Goal: Use online tool/utility

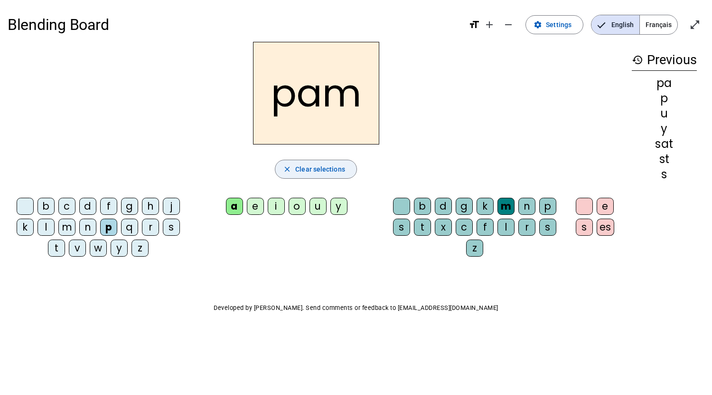
click at [304, 170] on span "Clear selections" at bounding box center [320, 168] width 50 height 11
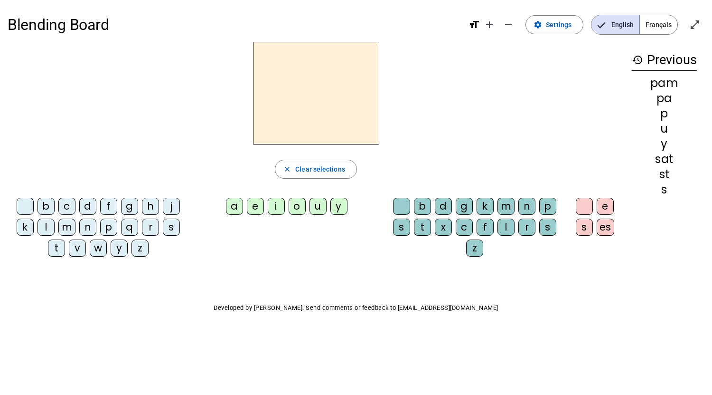
click at [173, 232] on div "s" at bounding box center [171, 226] width 17 height 17
click at [317, 211] on div "u" at bounding box center [318, 206] width 17 height 17
click at [528, 209] on div "n" at bounding box center [527, 206] width 17 height 17
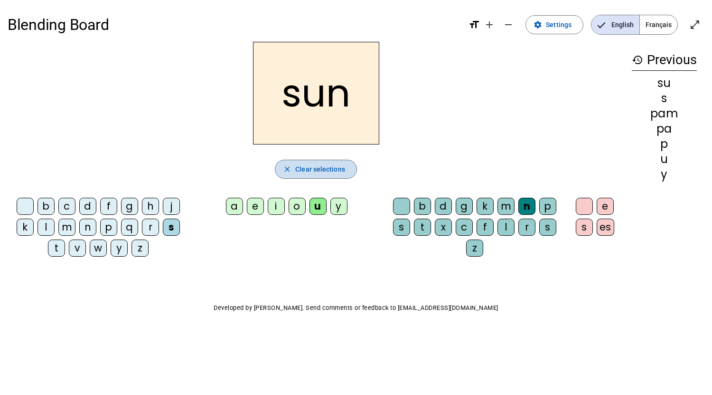
click at [314, 178] on span "button" at bounding box center [315, 169] width 81 height 23
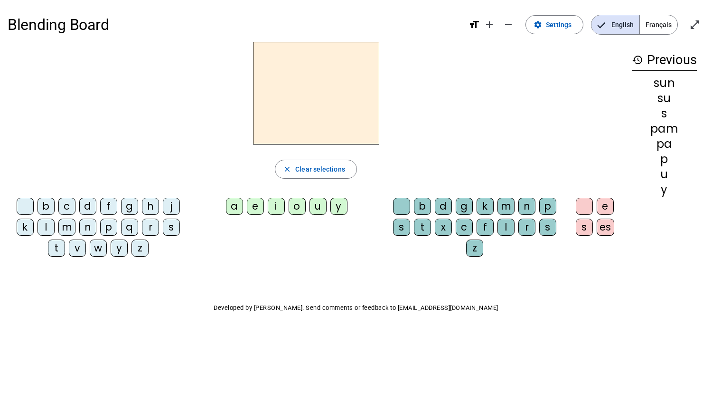
click at [14, 310] on p "Developed by [PERSON_NAME]. Send comments or feedback to [EMAIL_ADDRESS][DOMAIN…" at bounding box center [356, 307] width 697 height 11
click at [173, 229] on div "s" at bounding box center [171, 226] width 17 height 17
click at [284, 201] on div "i" at bounding box center [276, 206] width 17 height 17
click at [527, 208] on div "n" at bounding box center [527, 206] width 17 height 17
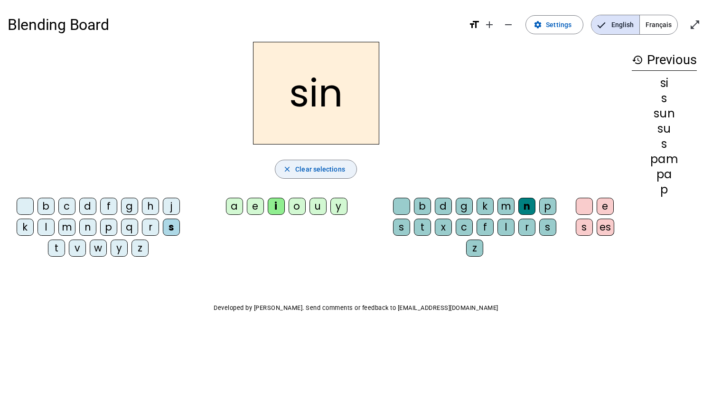
click at [334, 172] on span "Clear selections" at bounding box center [320, 168] width 50 height 11
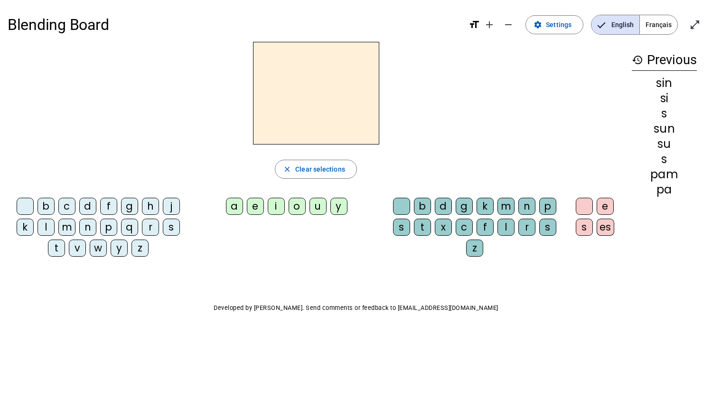
click at [46, 203] on div "b" at bounding box center [46, 206] width 17 height 17
click at [233, 209] on div "a" at bounding box center [234, 206] width 17 height 17
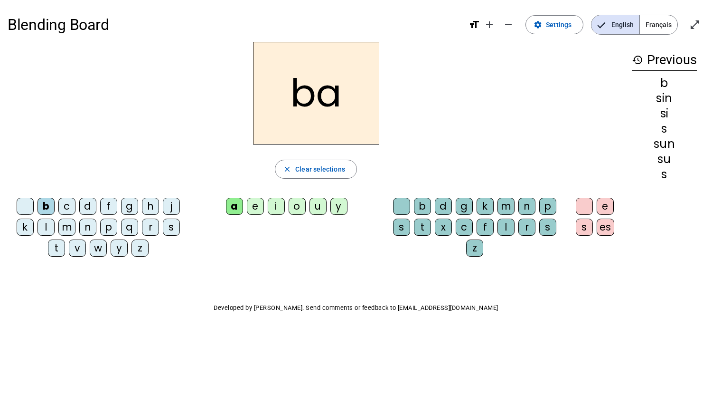
click at [457, 205] on div "g" at bounding box center [464, 206] width 17 height 17
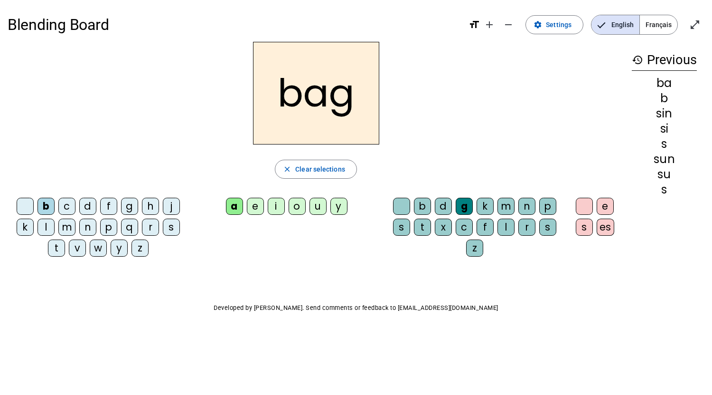
click at [247, 216] on letter-bubble "a" at bounding box center [236, 208] width 21 height 21
click at [256, 206] on div "e" at bounding box center [255, 206] width 17 height 17
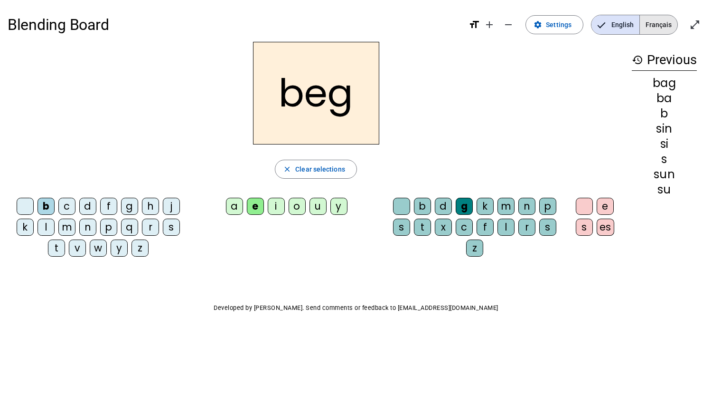
click at [663, 19] on span "Français" at bounding box center [659, 24] width 38 height 19
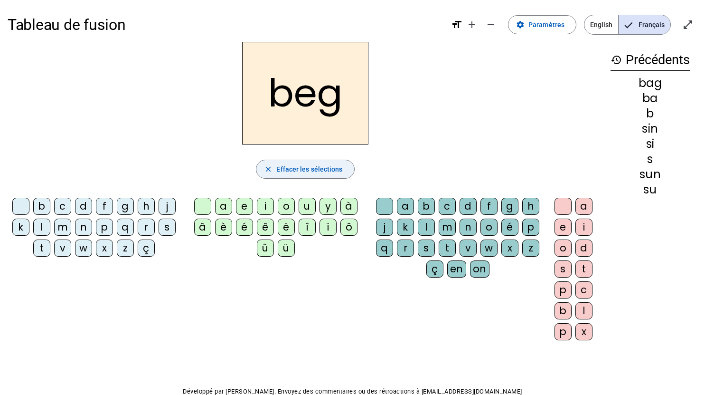
click at [306, 172] on span "Effacer les sélections" at bounding box center [309, 168] width 66 height 11
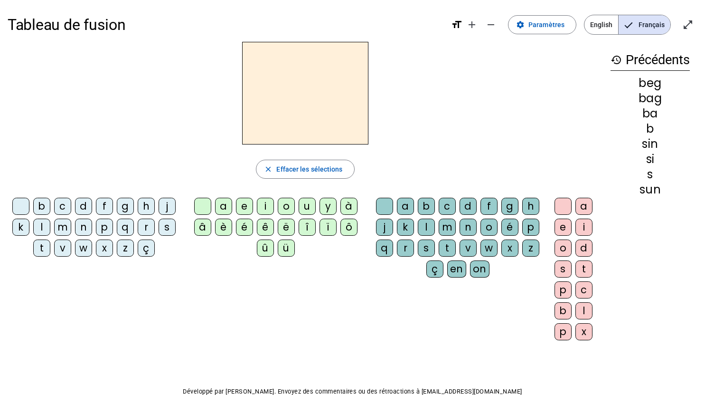
click at [49, 206] on div "b" at bounding box center [41, 206] width 17 height 17
click at [303, 210] on div "u" at bounding box center [307, 206] width 17 height 17
click at [428, 256] on div "s" at bounding box center [426, 247] width 17 height 17
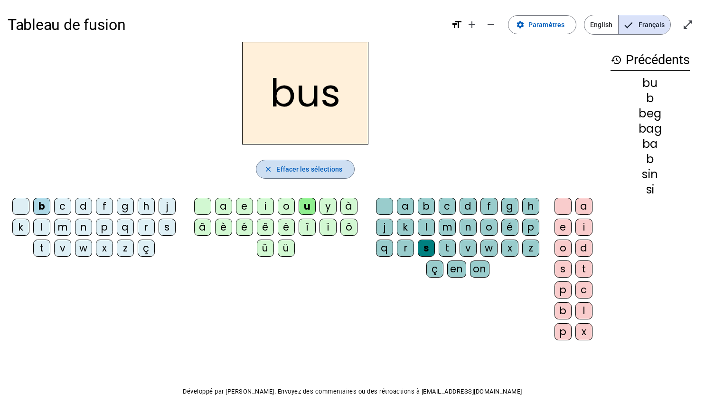
click at [327, 171] on span "Effacer les sélections" at bounding box center [309, 168] width 66 height 11
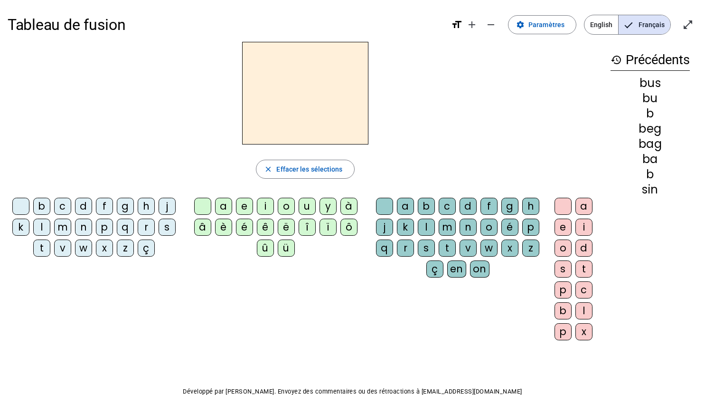
click at [130, 230] on div "q" at bounding box center [125, 226] width 17 height 17
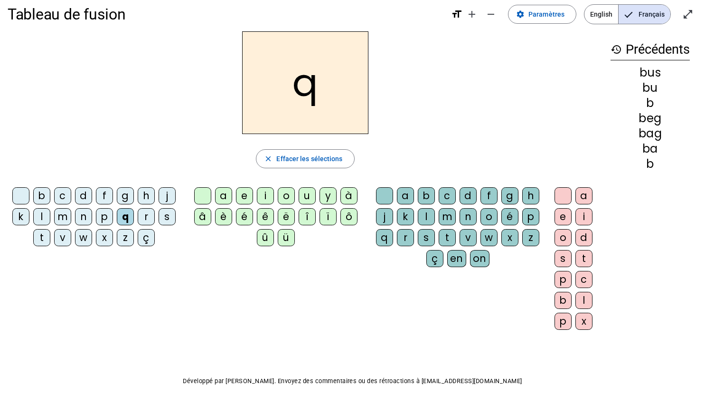
scroll to position [11, 0]
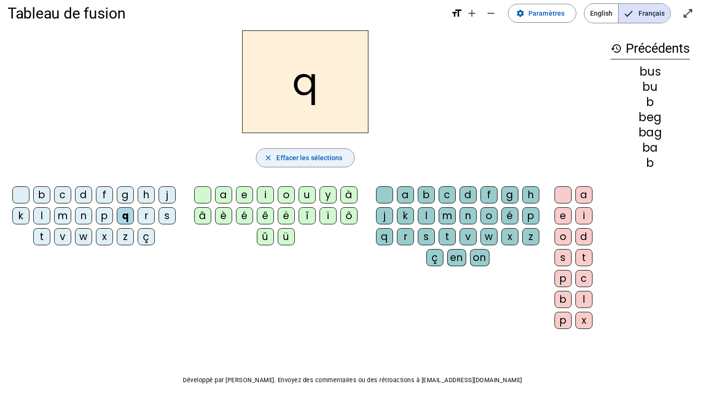
click at [305, 166] on span "button" at bounding box center [304, 157] width 97 height 23
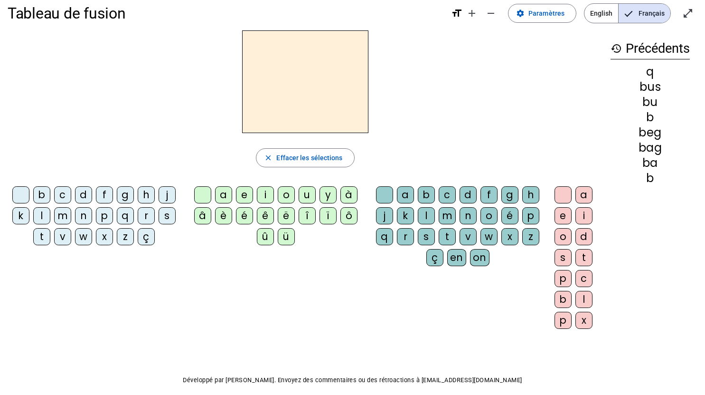
click at [145, 223] on div "r" at bounding box center [146, 215] width 17 height 17
click at [229, 194] on div "a" at bounding box center [223, 194] width 17 height 17
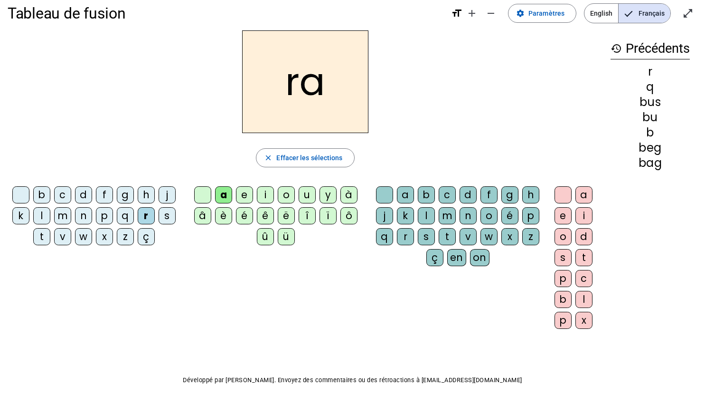
click at [223, 194] on div "a" at bounding box center [223, 194] width 17 height 17
click at [431, 241] on div "s" at bounding box center [426, 236] width 17 height 17
click at [561, 209] on div "e" at bounding box center [563, 215] width 17 height 17
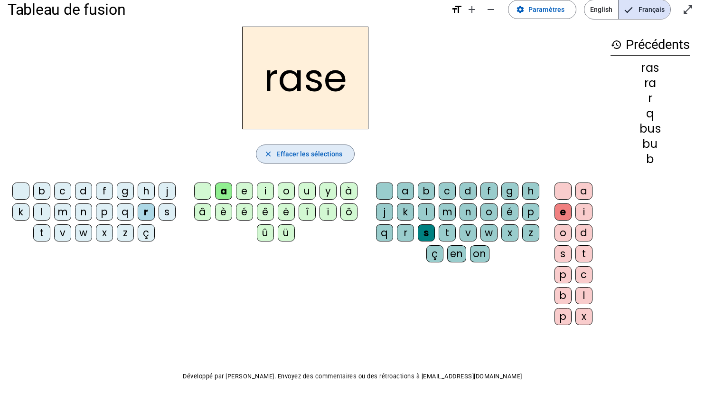
scroll to position [12, 0]
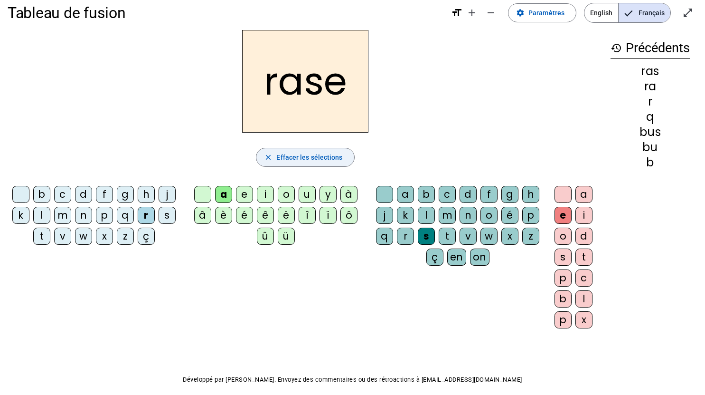
click at [293, 152] on span "Effacer les sélections" at bounding box center [309, 157] width 66 height 11
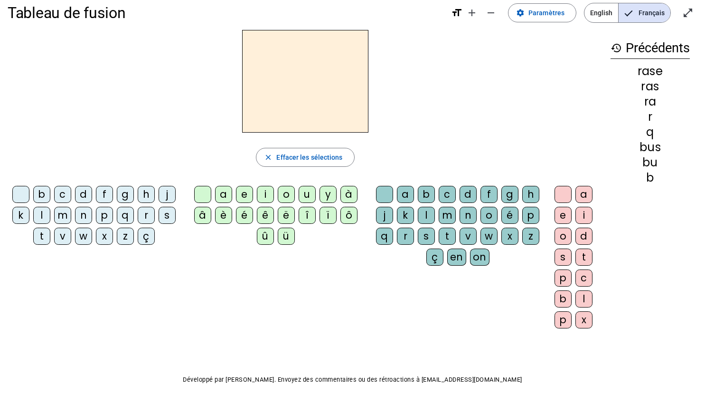
click at [39, 197] on div "b" at bounding box center [41, 194] width 17 height 17
click at [271, 198] on div "i" at bounding box center [265, 194] width 17 height 17
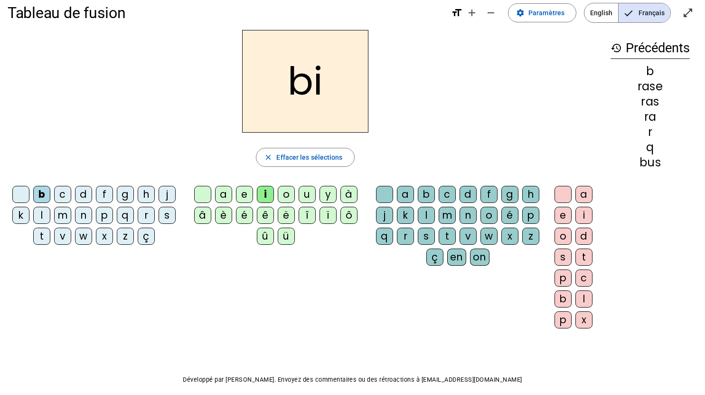
click at [425, 237] on div "s" at bounding box center [426, 236] width 17 height 17
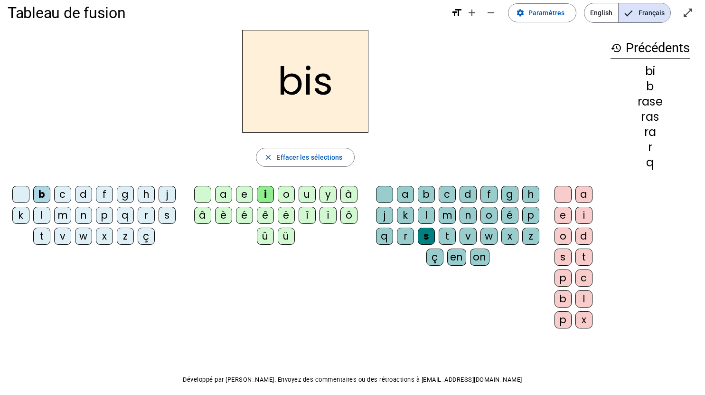
click at [562, 212] on div "e" at bounding box center [563, 215] width 17 height 17
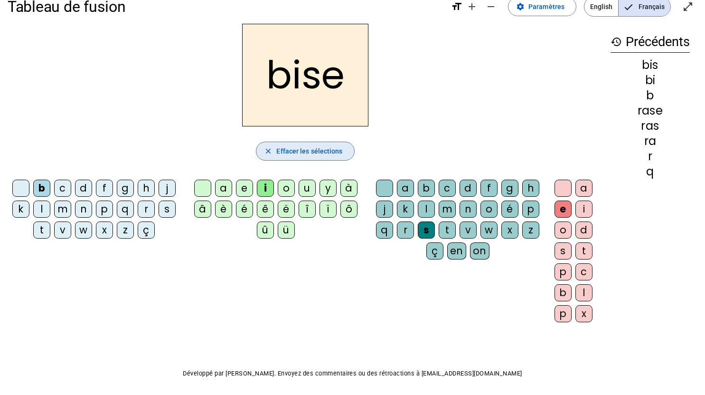
scroll to position [21, 0]
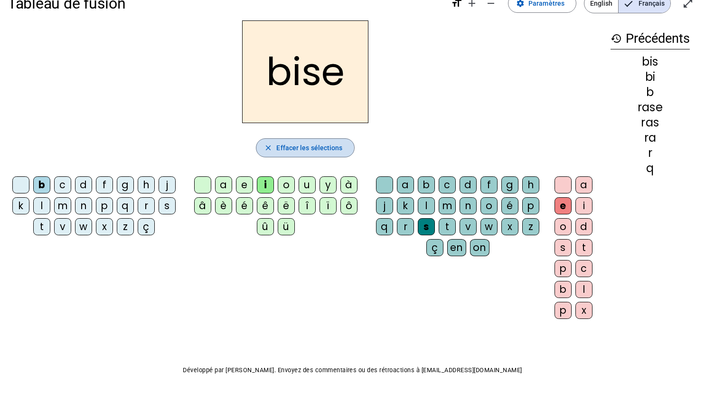
click at [285, 144] on span "Effacer les sélections" at bounding box center [309, 147] width 66 height 11
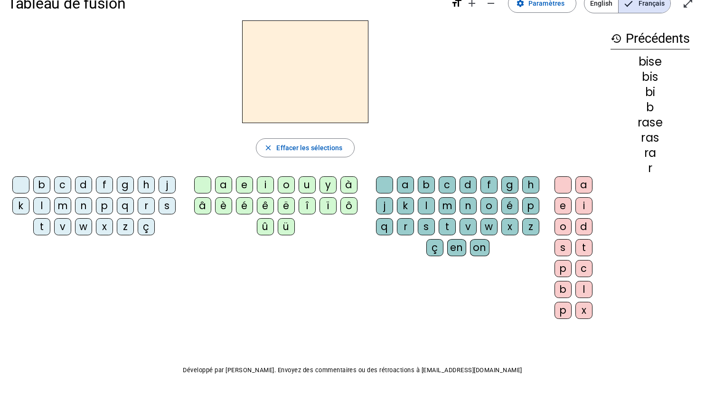
click at [104, 205] on div "p" at bounding box center [104, 205] width 17 height 17
click at [218, 181] on div "a" at bounding box center [223, 184] width 17 height 17
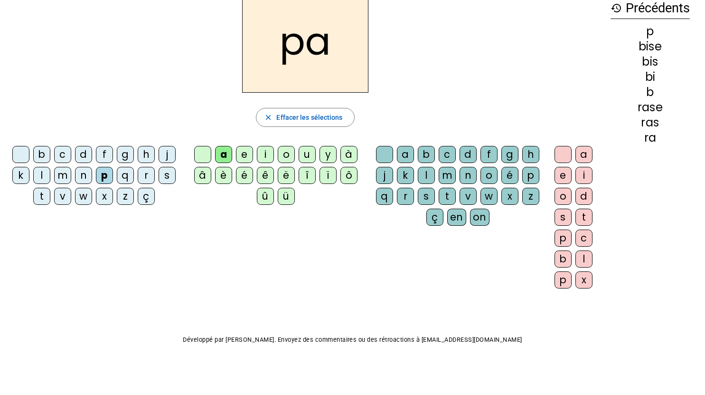
scroll to position [52, 0]
click at [509, 150] on div "g" at bounding box center [510, 153] width 17 height 17
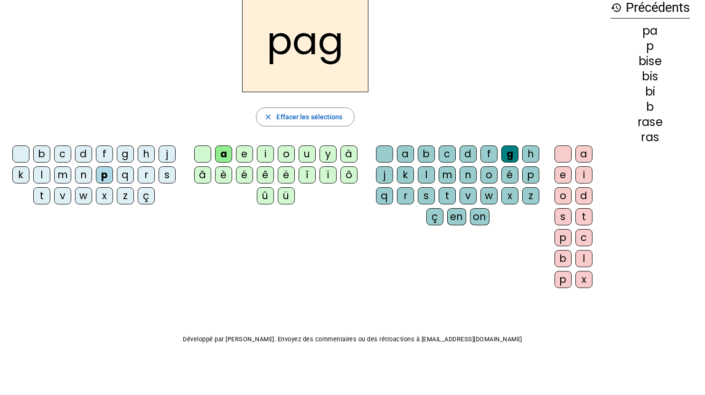
click at [556, 175] on div "e" at bounding box center [563, 174] width 17 height 17
